Goal: Information Seeking & Learning: Understand process/instructions

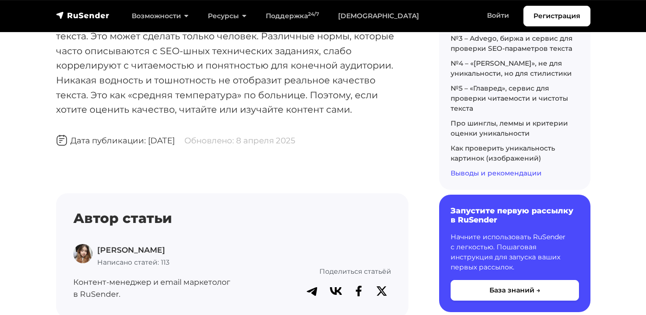
scroll to position [9181, 0]
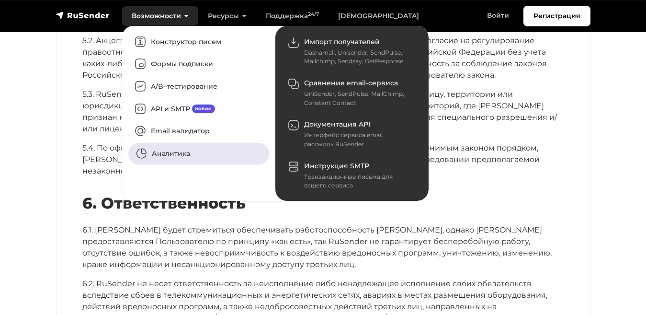
scroll to position [3190, 0]
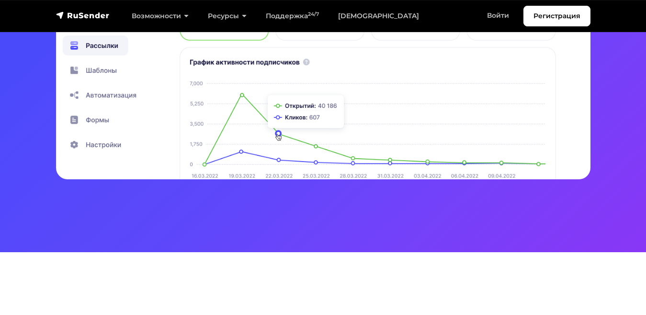
scroll to position [386, 0]
